Goal: Information Seeking & Learning: Understand process/instructions

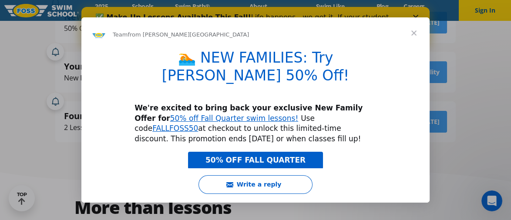
click at [414, 35] on span "Close" at bounding box center [413, 32] width 31 height 31
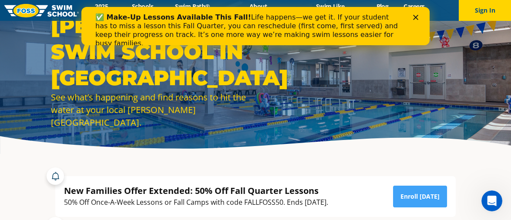
click at [413, 15] on polygon "Close" at bounding box center [415, 17] width 5 height 5
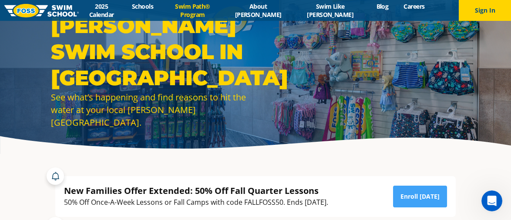
click at [223, 10] on link "Swim Path® Program" at bounding box center [193, 10] width 64 height 17
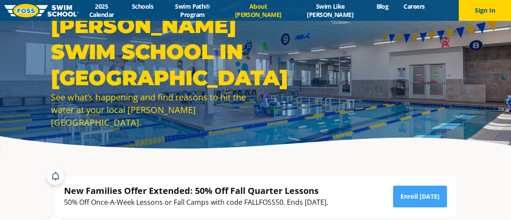
click at [264, 11] on link "About [PERSON_NAME]" at bounding box center [257, 10] width 67 height 17
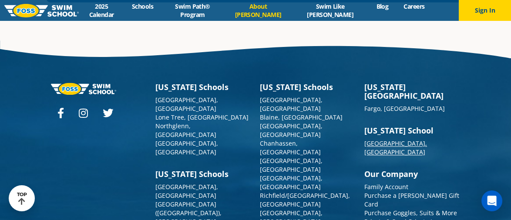
scroll to position [2283, 0]
click at [399, 139] on link "[GEOGRAPHIC_DATA], [GEOGRAPHIC_DATA]" at bounding box center [395, 147] width 63 height 17
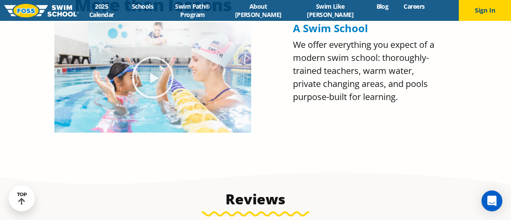
scroll to position [479, 0]
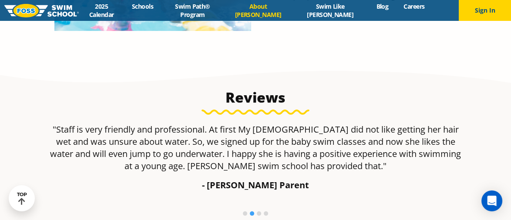
click at [265, 8] on link "About [PERSON_NAME]" at bounding box center [257, 10] width 67 height 17
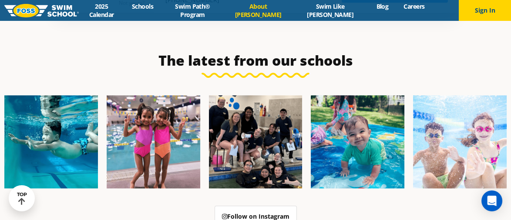
scroll to position [1643, 0]
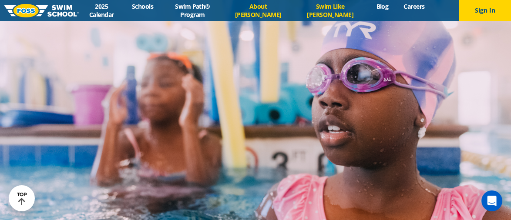
click at [341, 10] on link "Swim Like [PERSON_NAME]" at bounding box center [330, 10] width 77 height 17
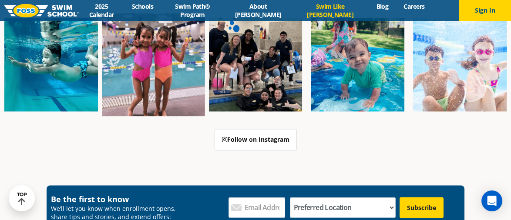
scroll to position [2610, 0]
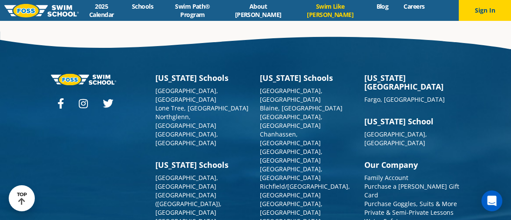
click at [64, 13] on img at bounding box center [41, 10] width 74 height 13
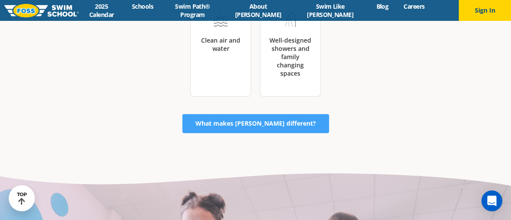
scroll to position [1523, 0]
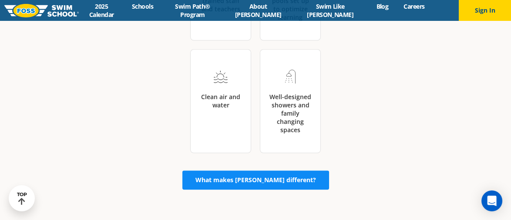
click at [284, 171] on link "What makes [PERSON_NAME] different?" at bounding box center [255, 180] width 147 height 19
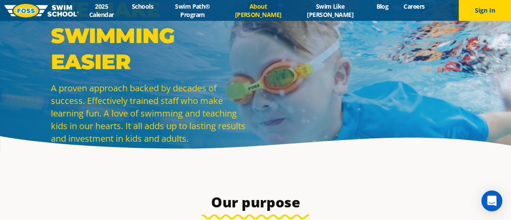
drag, startPoint x: 0, startPoint y: 0, endPoint x: 268, endPoint y: 144, distance: 304.4
click at [268, 144] on div "WE MAKE SWIMMING EASIER A proven approach backed by decades of success. Effecti…" at bounding box center [255, 77] width 511 height 154
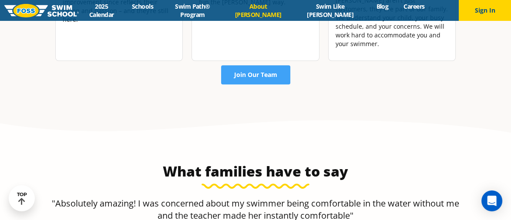
scroll to position [1218, 0]
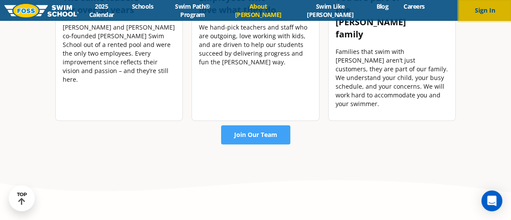
click at [475, 12] on button "Sign In" at bounding box center [485, 10] width 52 height 21
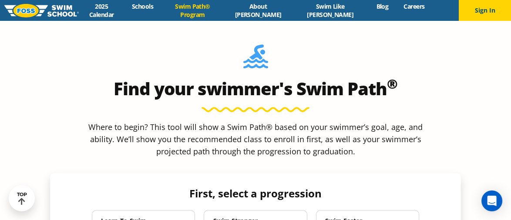
scroll to position [740, 0]
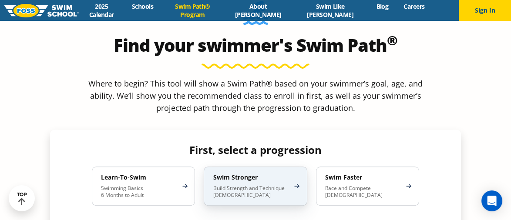
click at [265, 167] on div "Swim Stronger Build Strength and Technique 5-13 Years Old" at bounding box center [255, 186] width 103 height 39
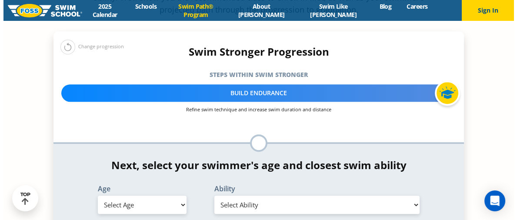
scroll to position [870, 0]
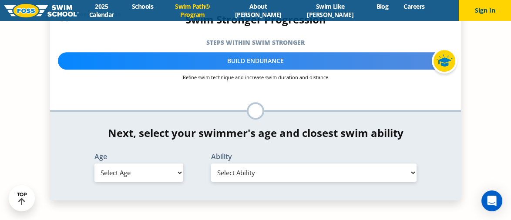
click at [162, 164] on select "Select Age 6 months - 1 year 1 year 2 years 3 years 4 years 5 years 6 years 7 y…" at bounding box center [138, 173] width 89 height 18
select select "4-years"
click at [94, 164] on select "Select Age 6 months - 1 year 1 year 2 years 3 years 4 years 5 years 6 years 7 y…" at bounding box center [138, 173] width 89 height 18
click at [218, 164] on select "Select Ability First in-water experience When in the water, reliant on a life j…" at bounding box center [313, 173] width 205 height 18
select select "4-years-when-in-the-water-reliant-on-a-life-jacket-or-floatation-device"
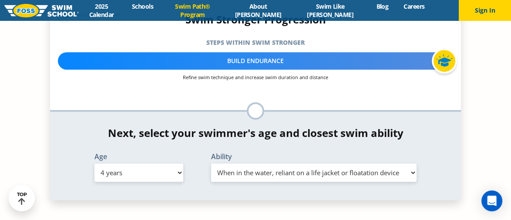
click at [211, 164] on select "Select Ability First in-water experience When in the water, reliant on a life j…" at bounding box center [313, 173] width 205 height 18
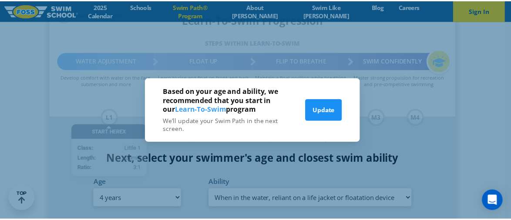
scroll to position [876, 0]
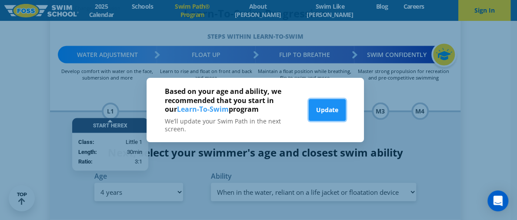
click at [333, 112] on button "Update" at bounding box center [327, 110] width 37 height 22
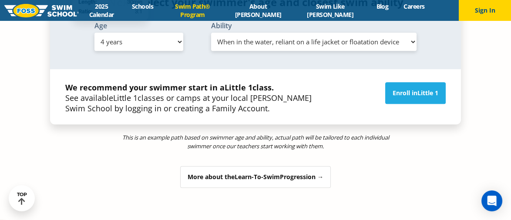
scroll to position [1050, 0]
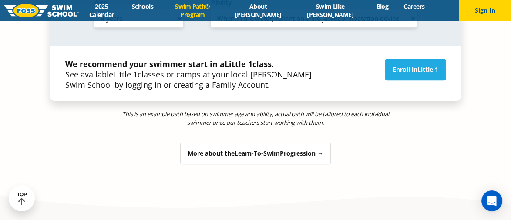
click at [271, 143] on div "More about the Learn-To-Swim Progression →" at bounding box center [255, 154] width 151 height 22
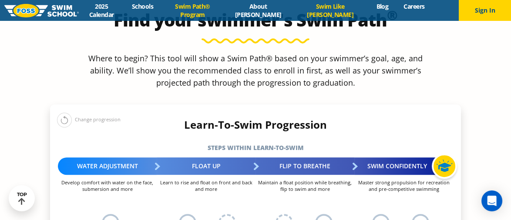
scroll to position [764, 0]
